Goal: Task Accomplishment & Management: Manage account settings

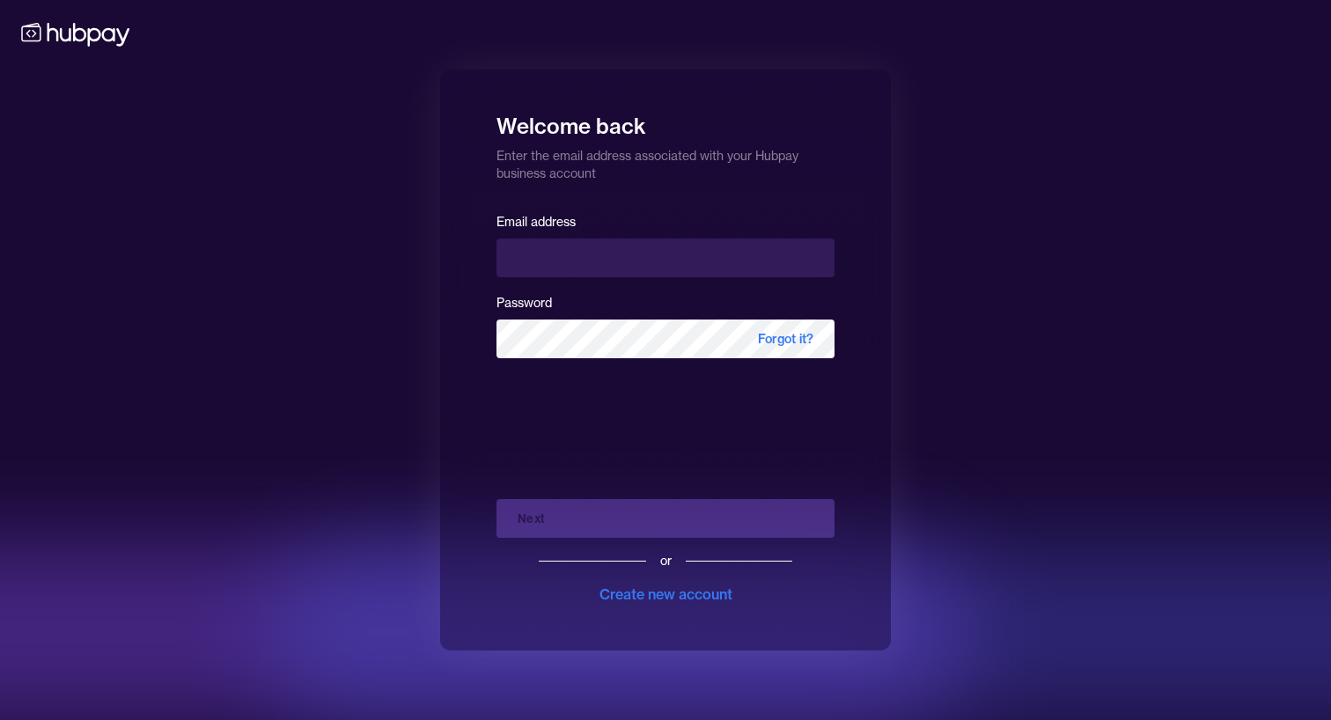
click at [782, 253] on input "text" at bounding box center [665, 257] width 338 height 39
click at [818, 253] on input "text" at bounding box center [665, 257] width 338 height 39
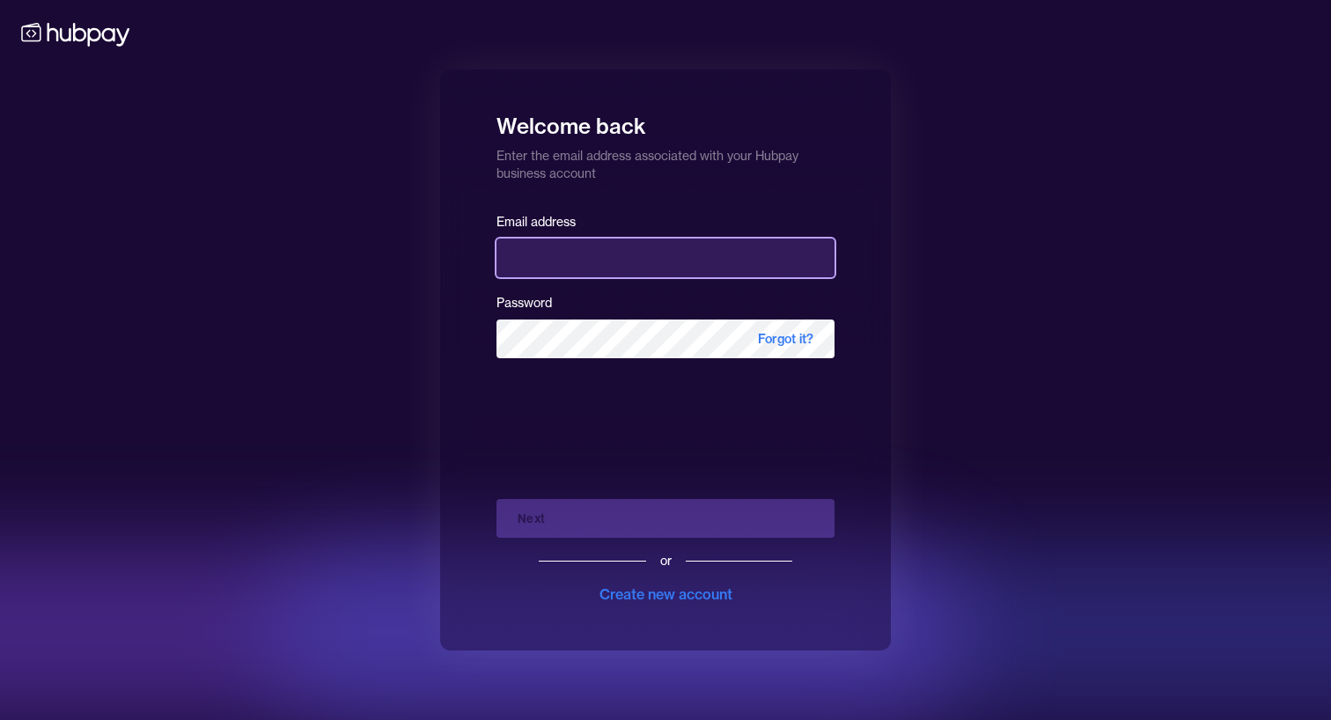
type input "**********"
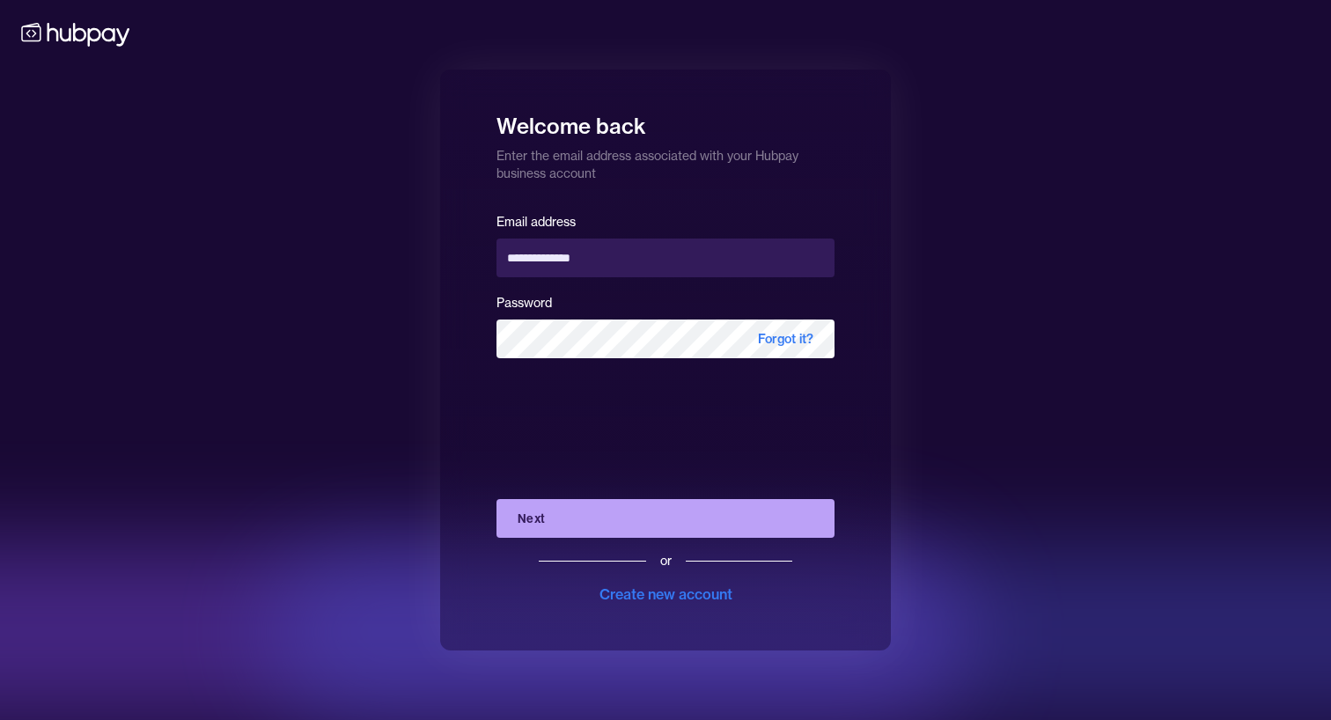
click at [586, 514] on button "Next" at bounding box center [665, 518] width 338 height 39
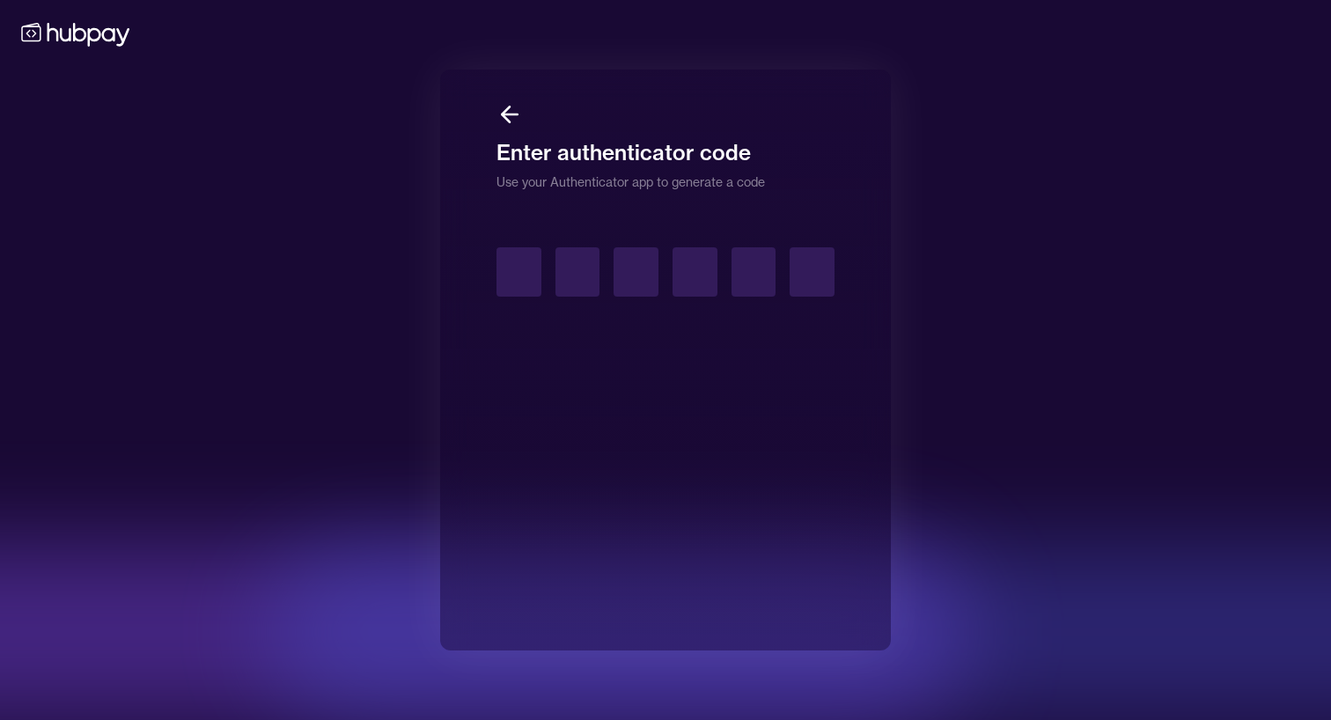
type input "*"
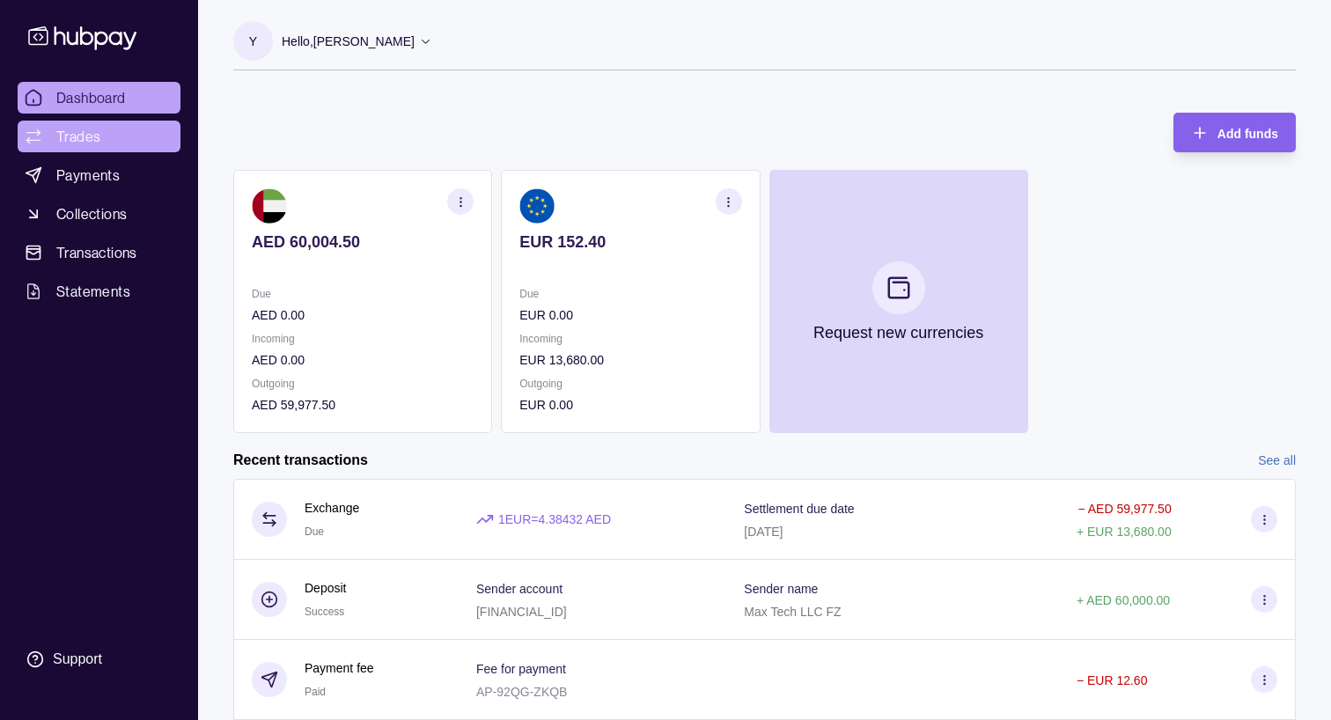
click at [101, 136] on link "Trades" at bounding box center [99, 137] width 163 height 32
